Goal: Book appointment/travel/reservation

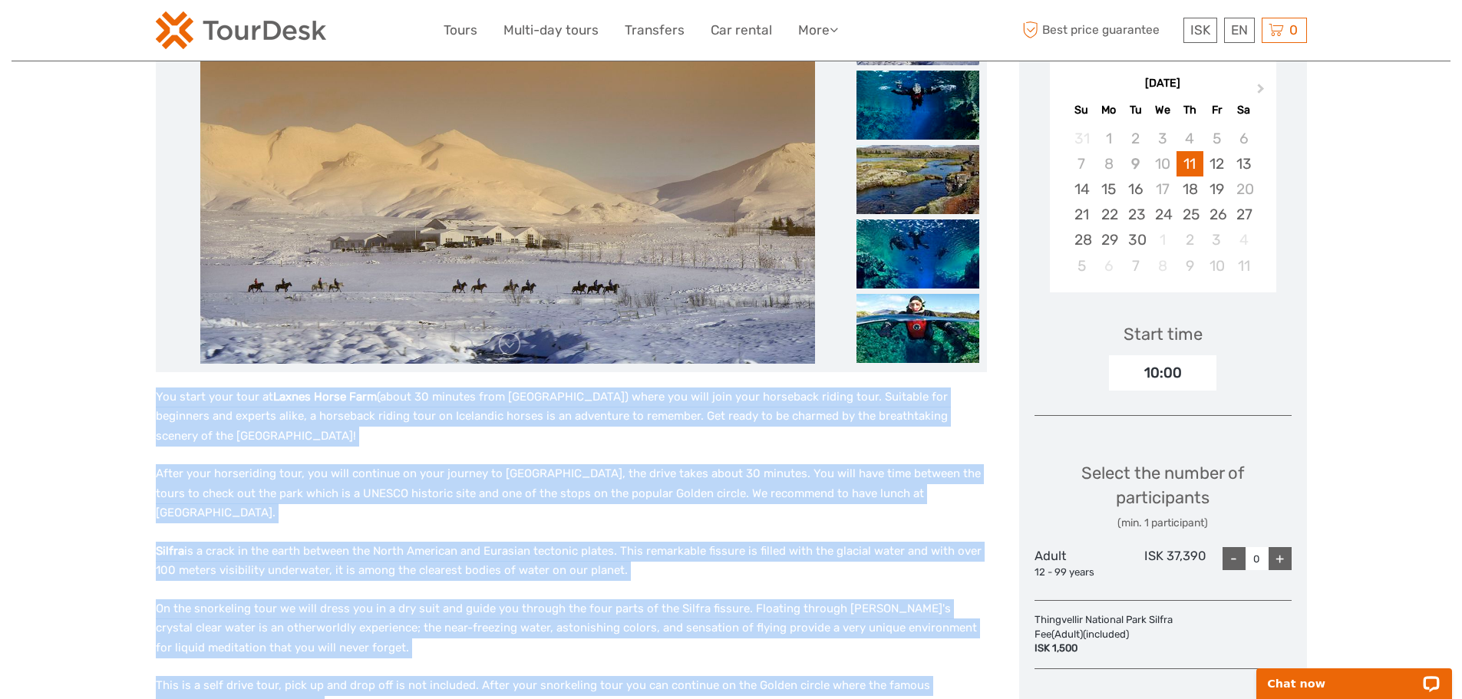
scroll to position [256, 0]
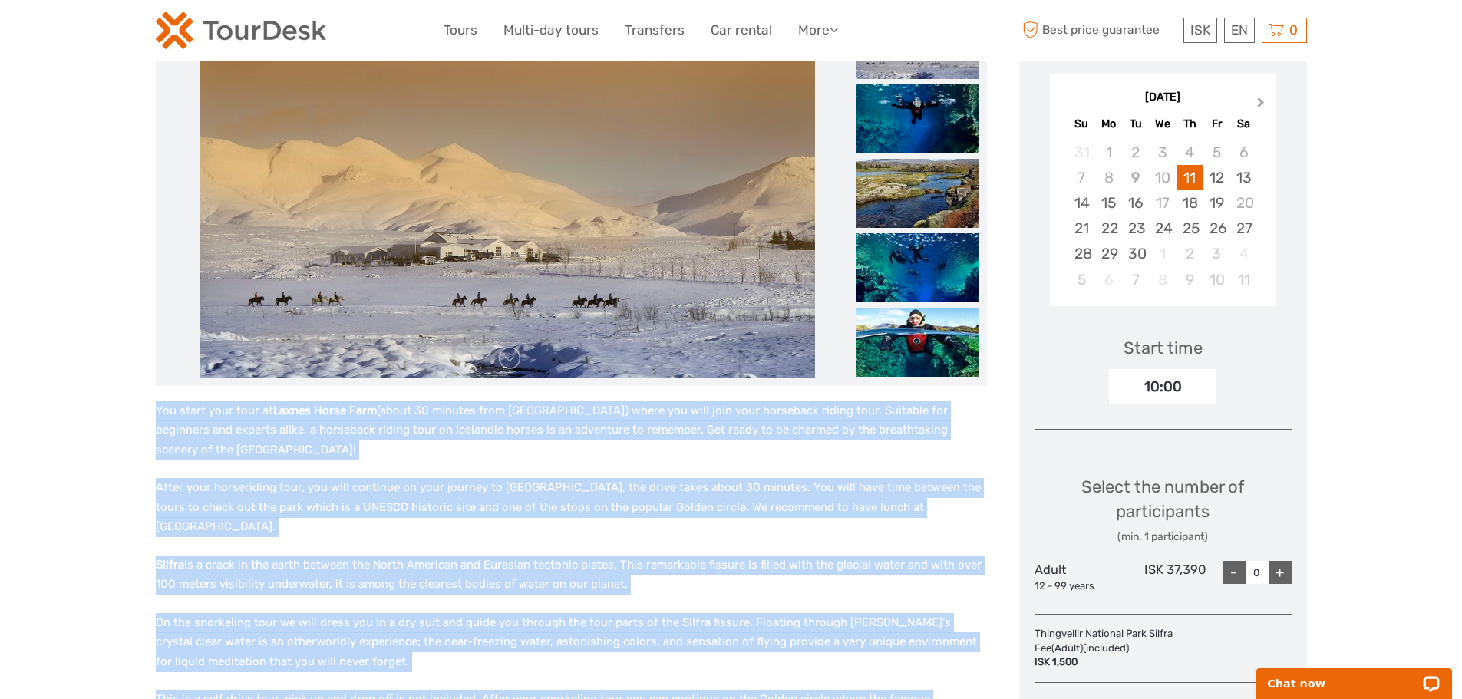
click at [1254, 105] on button "Next Month" at bounding box center [1262, 106] width 25 height 25
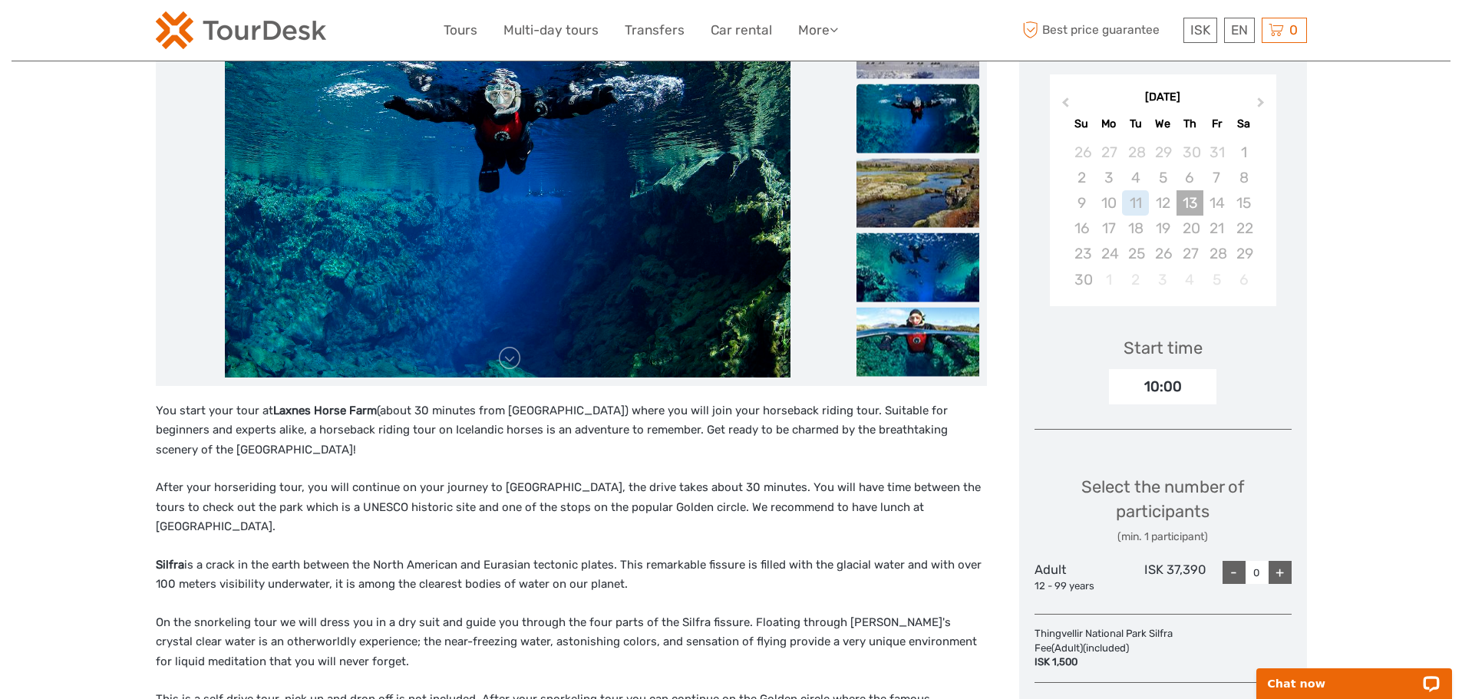
click at [1178, 209] on div "13" at bounding box center [1190, 202] width 27 height 25
click at [1172, 195] on div "12" at bounding box center [1162, 202] width 27 height 25
click at [1130, 204] on div "11" at bounding box center [1135, 202] width 27 height 25
click at [1261, 101] on span "Next Month" at bounding box center [1261, 105] width 0 height 22
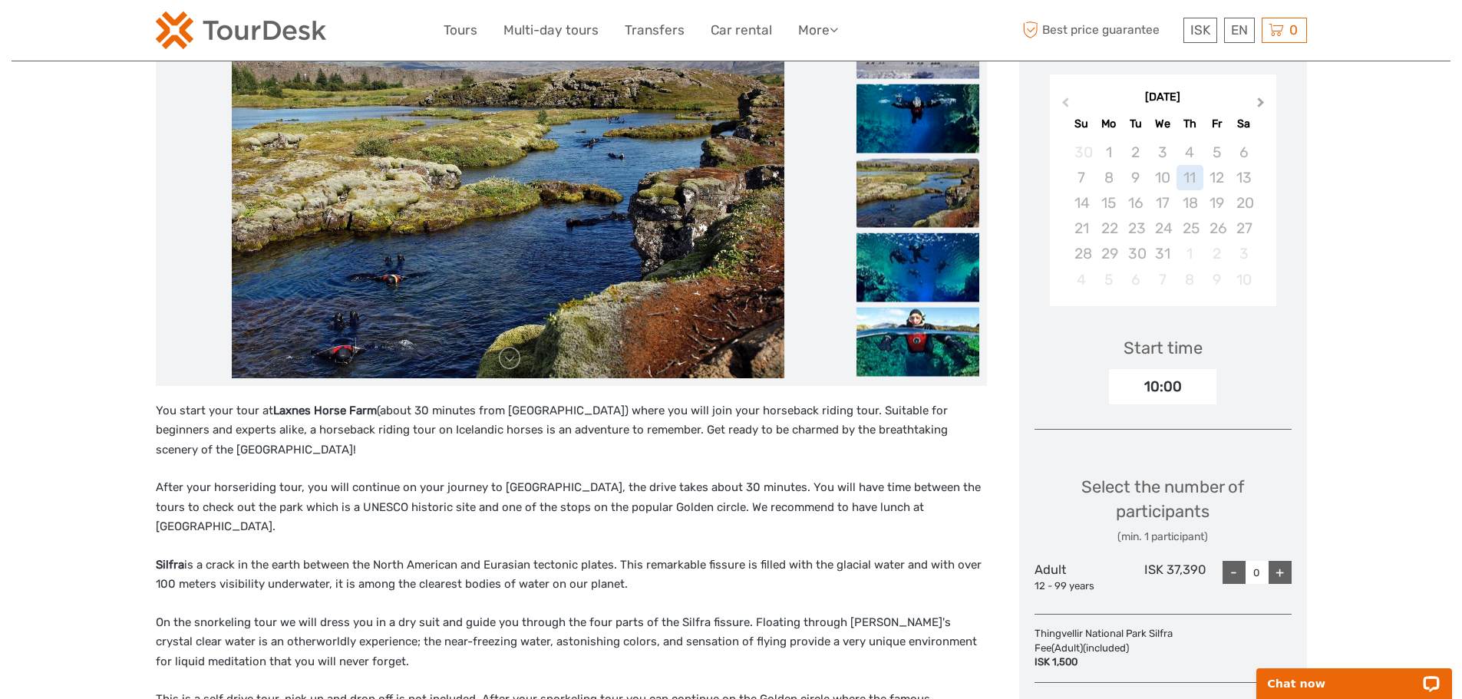
click at [1261, 101] on span "Next Month" at bounding box center [1261, 105] width 0 height 22
click at [1257, 108] on button "Next Month" at bounding box center [1262, 106] width 25 height 25
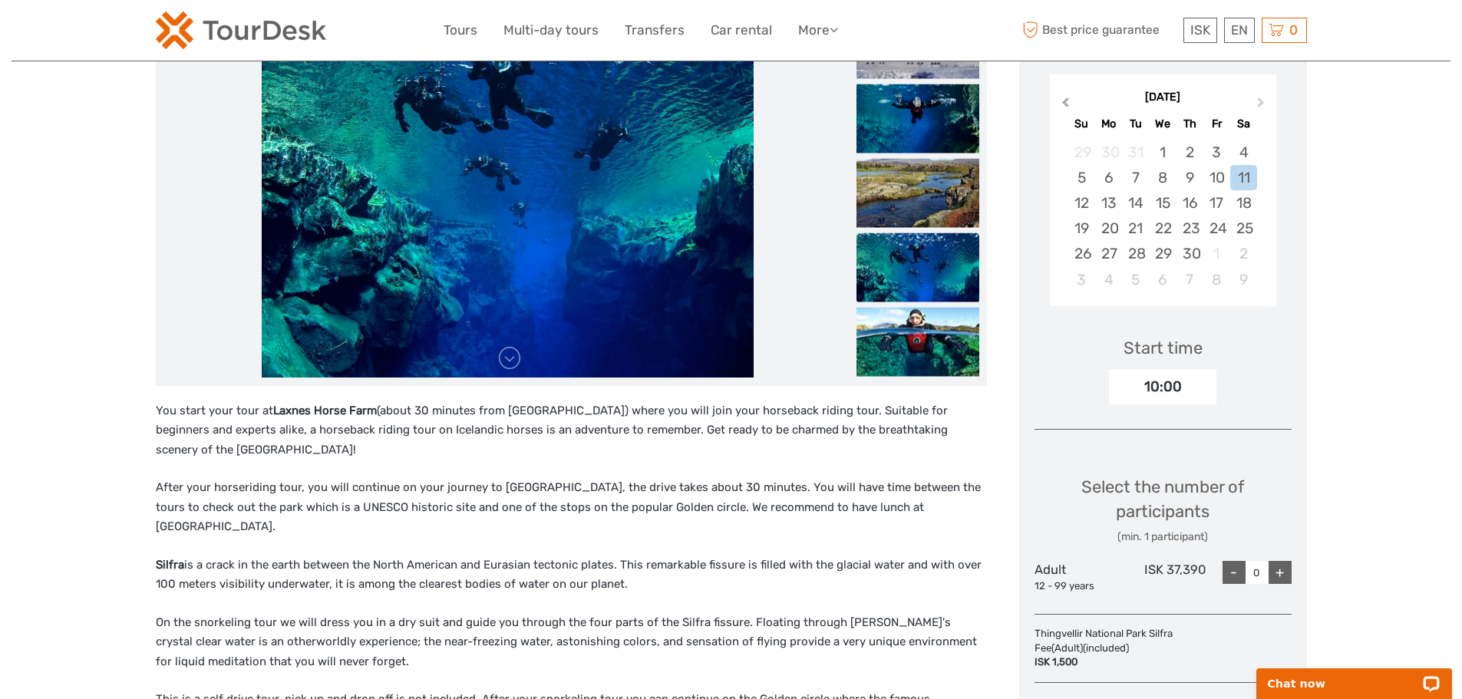
click at [1065, 107] on span "Previous Month" at bounding box center [1065, 105] width 0 height 22
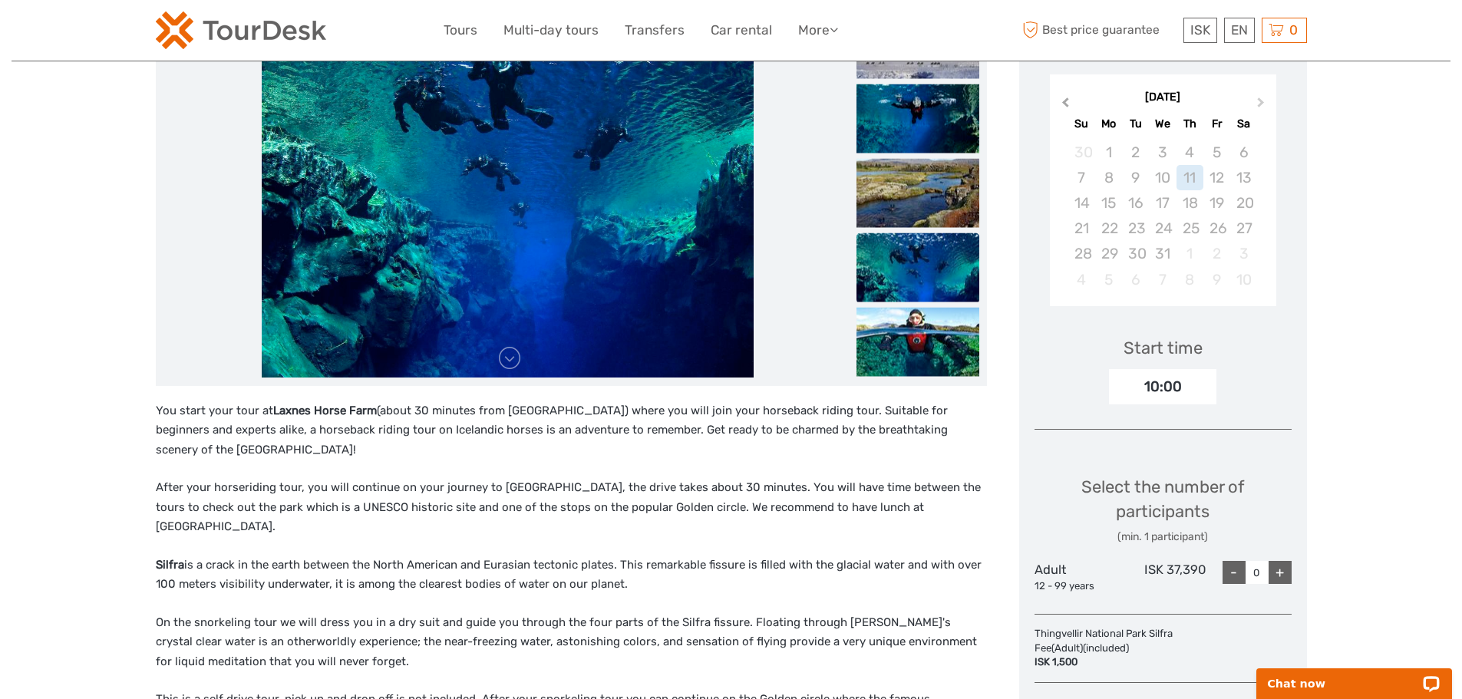
click at [1065, 107] on span "Previous Month" at bounding box center [1065, 105] width 0 height 22
click at [1254, 94] on button "Next Month" at bounding box center [1262, 106] width 25 height 25
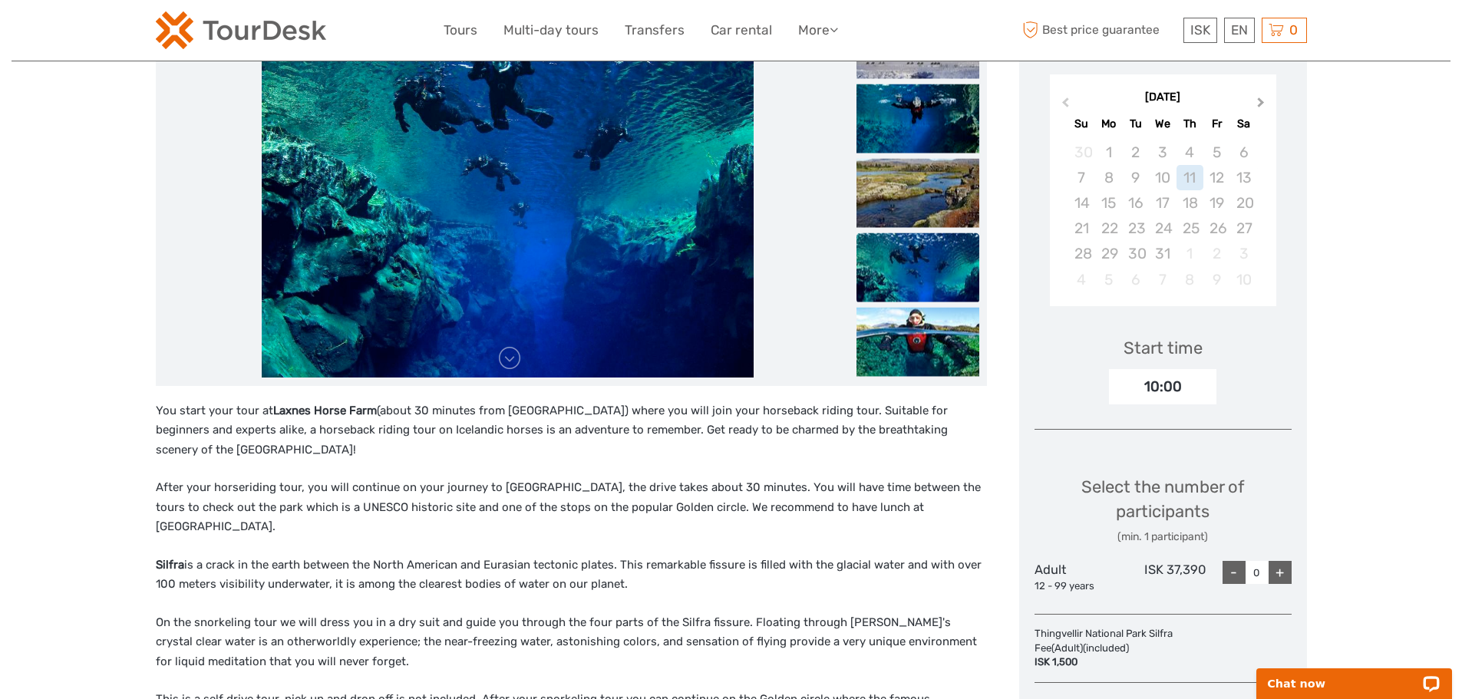
click at [1254, 94] on button "Next Month" at bounding box center [1262, 106] width 25 height 25
